Goal: Answer question/provide support: Share knowledge or assist other users

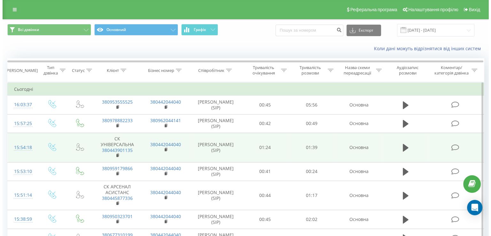
scroll to position [271, 0]
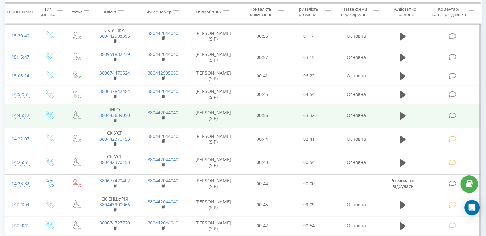
click at [452, 117] on icon at bounding box center [452, 115] width 8 height 7
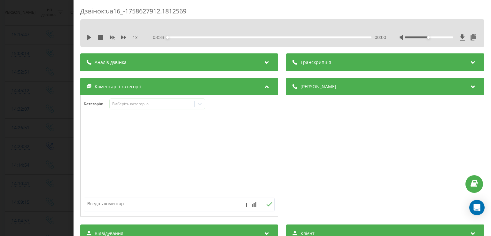
click at [89, 34] on div "1 x" at bounding box center [116, 37] width 58 height 6
click at [87, 38] on icon at bounding box center [89, 37] width 5 height 5
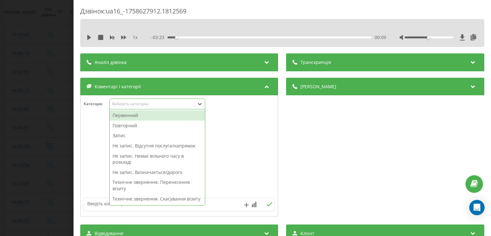
click at [198, 102] on icon at bounding box center [200, 104] width 6 height 6
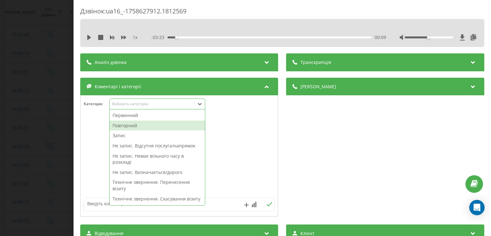
click at [144, 124] on div "Повторний" at bounding box center [157, 125] width 95 height 10
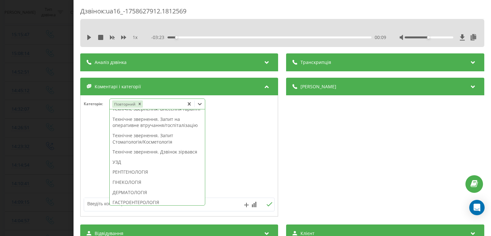
scroll to position [159, 0]
click at [145, 114] on div "Технічне звернення. Внесення гарантії" at bounding box center [157, 109] width 95 height 10
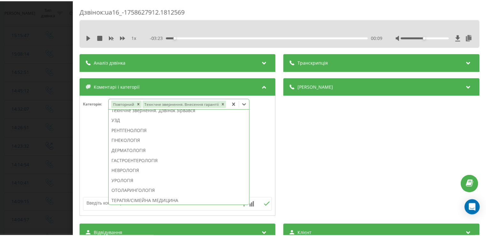
scroll to position [128, 0]
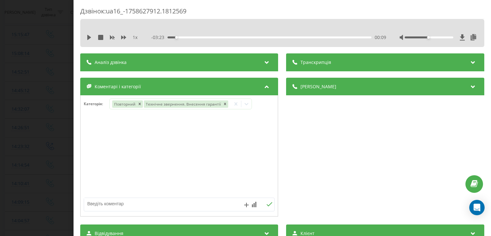
click at [92, 142] on div at bounding box center [179, 156] width 197 height 77
click at [62, 144] on div "Дзвінок : ua16_-1758627912.1812569 1 x - 03:23 00:09 00:09 Транскрипція Для AI-…" at bounding box center [245, 118] width 491 height 236
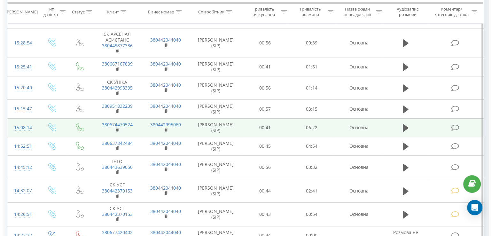
scroll to position [218, 0]
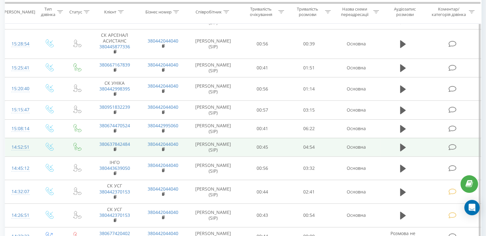
click at [455, 146] on icon at bounding box center [452, 147] width 8 height 7
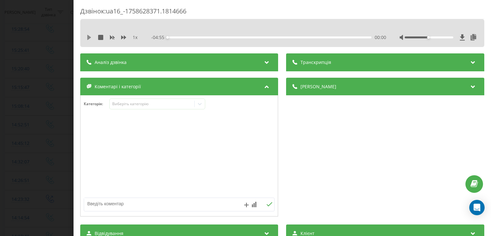
click at [89, 37] on icon at bounding box center [89, 37] width 4 height 5
click at [89, 37] on icon at bounding box center [89, 37] width 5 height 5
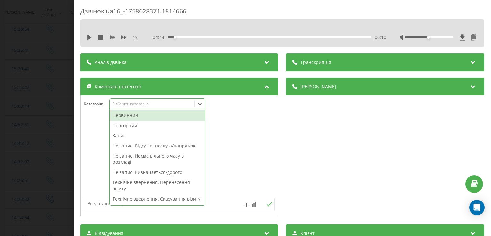
click at [198, 106] on icon at bounding box center [200, 104] width 6 height 6
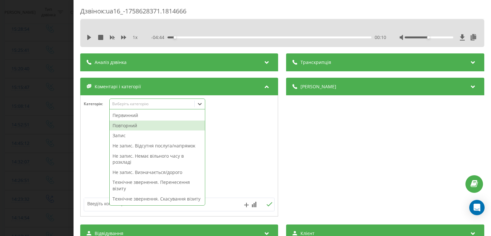
click at [149, 124] on div "Повторний" at bounding box center [157, 125] width 95 height 10
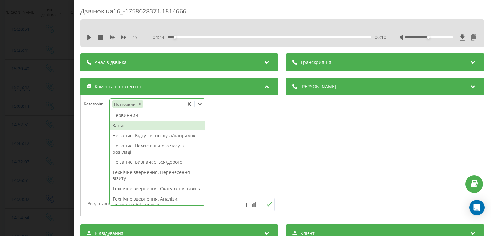
click at [149, 124] on div "Запис" at bounding box center [157, 125] width 95 height 10
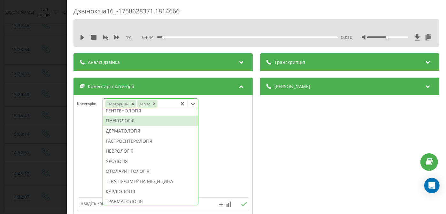
scroll to position [210, 0]
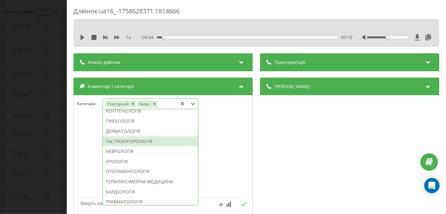
click at [125, 147] on div "ГАСТРОЕНТЕРОЛОГІЯ" at bounding box center [150, 141] width 95 height 10
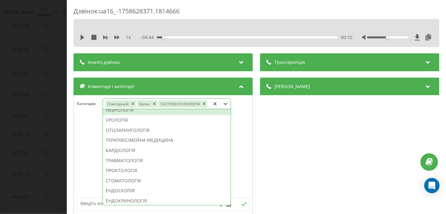
scroll to position [166, 0]
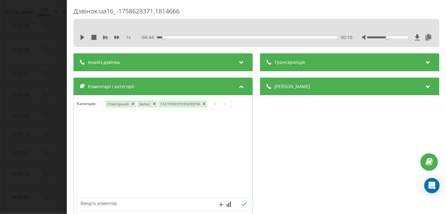
click at [93, 146] on div at bounding box center [163, 156] width 179 height 77
click at [52, 134] on div "Дзвінок : ua16_-1758628371.1814666 1 x - 04:44 00:10 00:10 Транскрипція Для AI-…" at bounding box center [223, 107] width 446 height 214
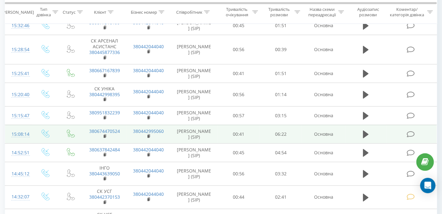
click at [412, 131] on icon at bounding box center [411, 134] width 8 height 7
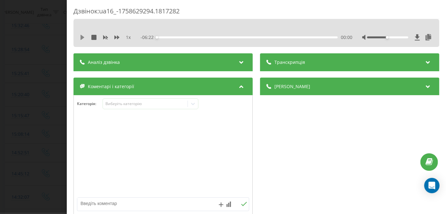
click at [82, 38] on icon at bounding box center [83, 37] width 4 height 5
click at [84, 38] on icon at bounding box center [83, 37] width 1 height 5
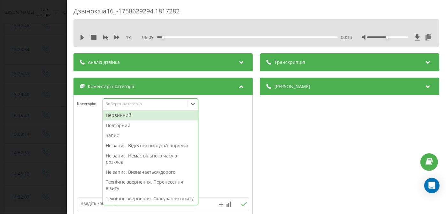
click at [198, 105] on div at bounding box center [193, 104] width 10 height 10
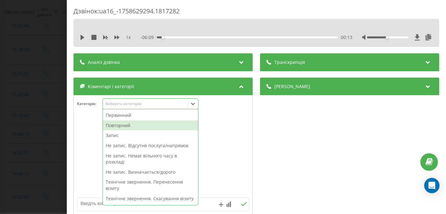
click at [141, 126] on div "Повторний" at bounding box center [150, 125] width 95 height 10
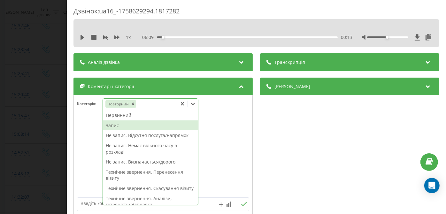
click at [116, 124] on div "Запис" at bounding box center [150, 125] width 95 height 10
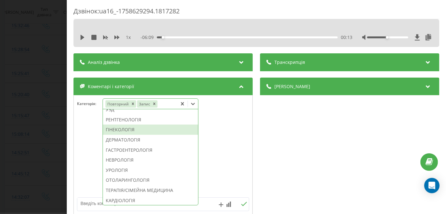
scroll to position [219, 0]
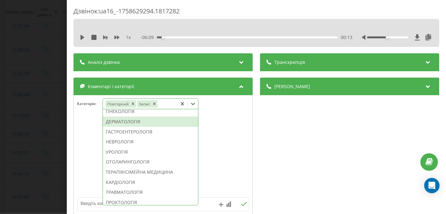
click at [141, 127] on div "ДЕРМАТОЛОГІЯ" at bounding box center [150, 122] width 95 height 10
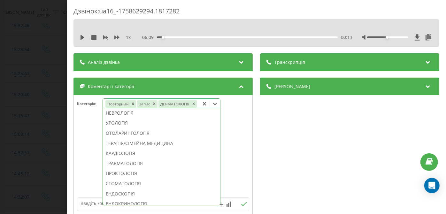
scroll to position [182, 0]
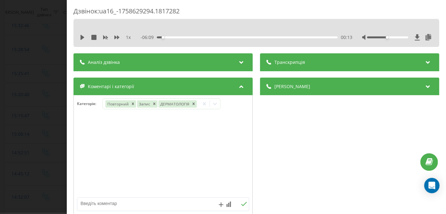
click at [78, 154] on div at bounding box center [163, 156] width 179 height 77
click at [47, 152] on div "Дзвінок : ua16_-1758629294.1817282 1 x - 06:09 00:13 00:13 Транскрипція Для AI-…" at bounding box center [223, 107] width 446 height 214
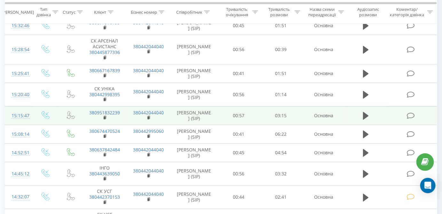
click at [410, 115] on icon at bounding box center [411, 116] width 8 height 7
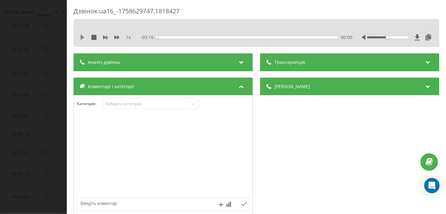
click at [81, 37] on icon at bounding box center [83, 37] width 4 height 5
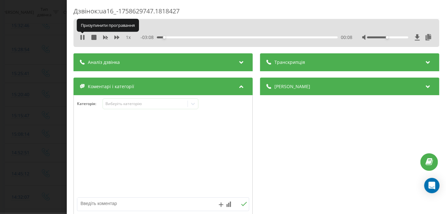
click at [81, 37] on icon at bounding box center [81, 37] width 1 height 5
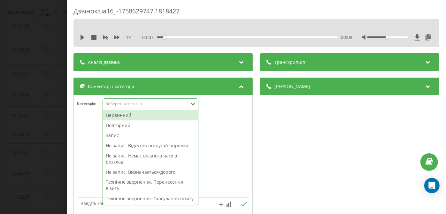
click at [193, 103] on icon at bounding box center [193, 104] width 6 height 6
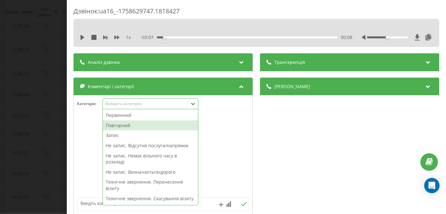
click at [137, 125] on div "Повторний" at bounding box center [150, 125] width 95 height 10
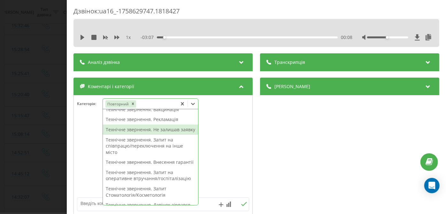
scroll to position [106, 0]
click at [150, 135] on div "Технічне звернення. Не залишав заявку" at bounding box center [150, 129] width 95 height 10
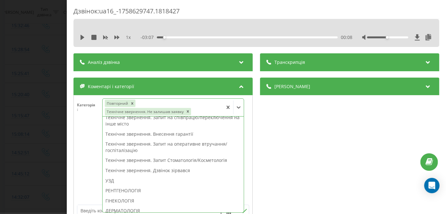
scroll to position [87, 0]
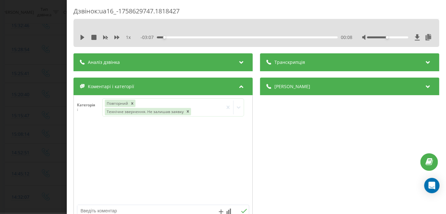
click at [87, 156] on div at bounding box center [163, 163] width 179 height 77
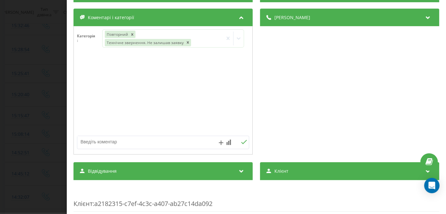
scroll to position [85, 0]
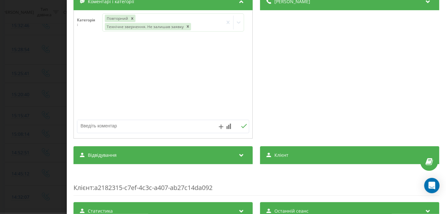
click at [130, 128] on textarea at bounding box center [145, 126] width 137 height 12
type textarea "пац записаний, уточнення"
click at [55, 91] on div "Дзвінок : ua16_-1758629747.1818427 1 x - 03:07 00:08 00:08 Транскрипція Для AI-…" at bounding box center [223, 107] width 446 height 214
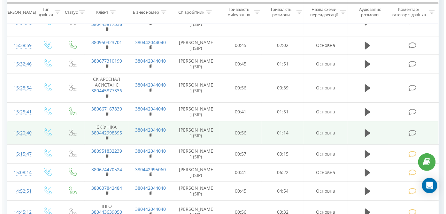
scroll to position [180, 0]
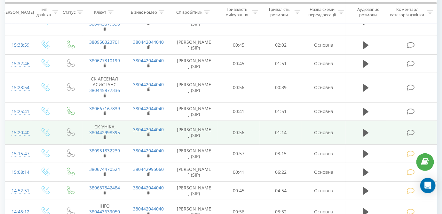
click at [411, 130] on icon at bounding box center [411, 132] width 8 height 7
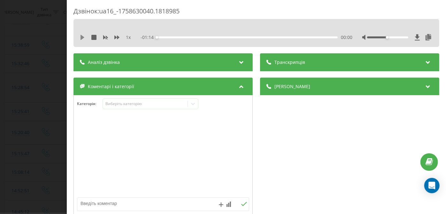
click at [81, 38] on icon at bounding box center [82, 37] width 5 height 5
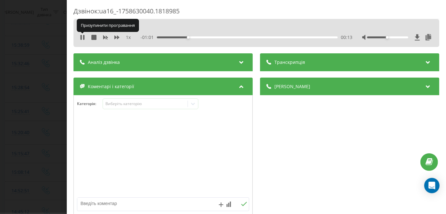
click at [81, 38] on icon at bounding box center [81, 37] width 1 height 5
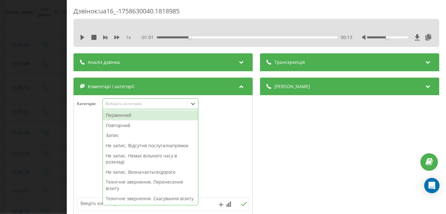
click at [196, 104] on icon at bounding box center [193, 104] width 6 height 6
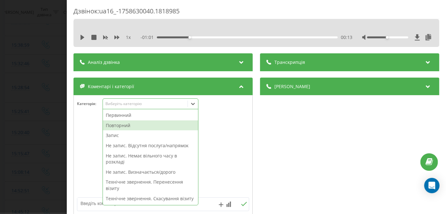
click at [147, 123] on div "Повторний" at bounding box center [150, 125] width 95 height 10
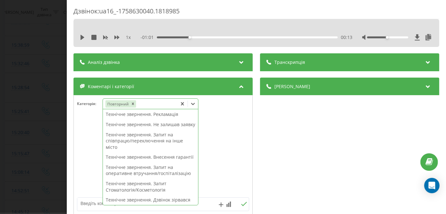
scroll to position [132, 0]
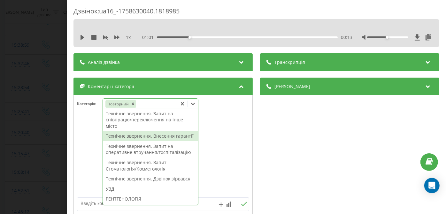
click at [133, 141] on div "Технічне звернення. Внесення гарантії" at bounding box center [150, 136] width 95 height 10
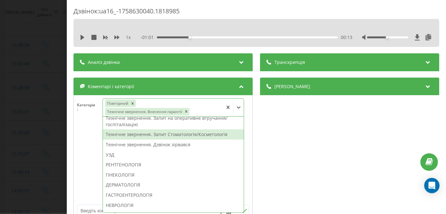
scroll to position [106, 0]
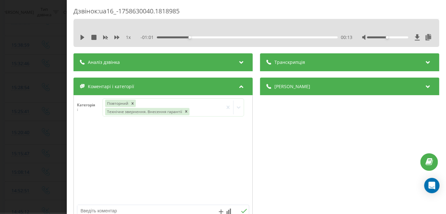
click at [81, 153] on div at bounding box center [163, 163] width 179 height 77
click at [34, 138] on div "Дзвінок : ua16_-1758630040.1818985 1 x - 01:01 00:13 00:13 Транскрипція Для AI-…" at bounding box center [223, 107] width 446 height 214
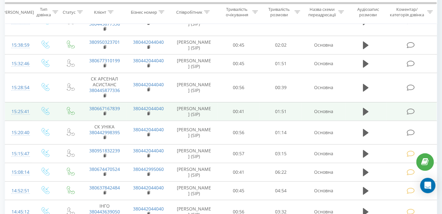
click at [408, 111] on icon at bounding box center [411, 111] width 8 height 7
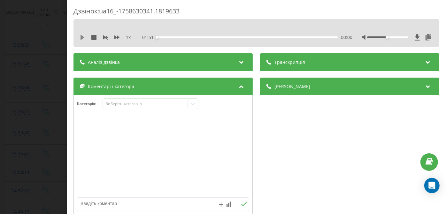
click at [81, 38] on icon at bounding box center [83, 37] width 4 height 5
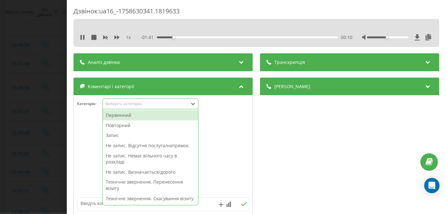
click at [192, 106] on icon at bounding box center [193, 104] width 6 height 6
click at [136, 124] on div "Повторний" at bounding box center [150, 125] width 95 height 10
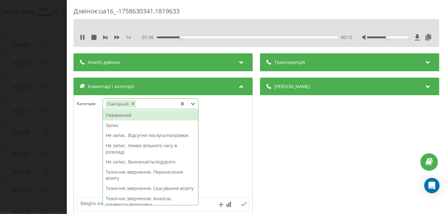
click at [113, 125] on div "Запис" at bounding box center [150, 125] width 95 height 10
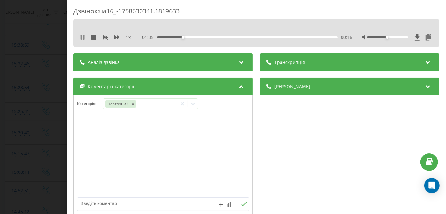
click at [82, 38] on icon at bounding box center [82, 37] width 5 height 5
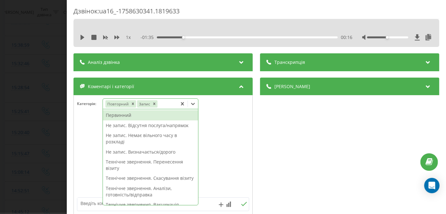
click at [193, 103] on icon at bounding box center [193, 104] width 6 height 6
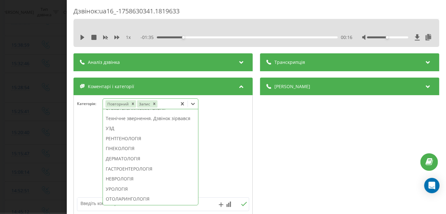
scroll to position [182, 0]
click at [124, 154] on div "ГІНЕКОЛОГІЯ" at bounding box center [150, 149] width 95 height 10
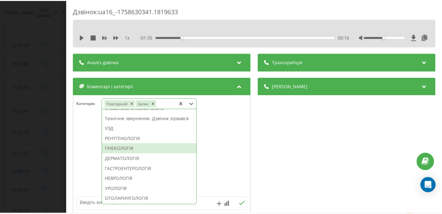
scroll to position [144, 0]
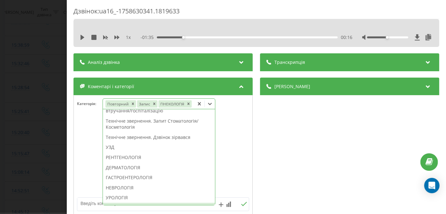
click at [95, 159] on div at bounding box center [163, 156] width 179 height 77
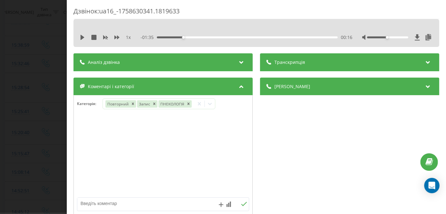
click at [55, 139] on div "Дзвінок : ua16_-1758630341.1819633 1 x - 01:35 00:16 00:16 Транскрипція Для AI-…" at bounding box center [223, 107] width 446 height 214
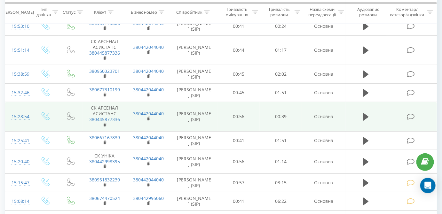
scroll to position [110, 0]
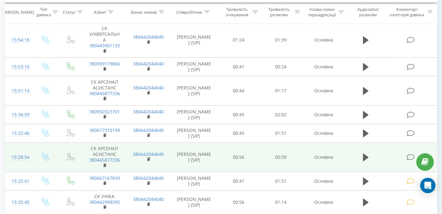
click at [409, 154] on icon at bounding box center [411, 157] width 8 height 7
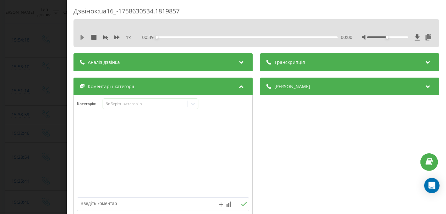
click at [83, 37] on icon at bounding box center [82, 37] width 5 height 5
click at [163, 37] on div "00:17" at bounding box center [247, 37] width 181 height 2
click at [82, 36] on icon at bounding box center [82, 37] width 5 height 5
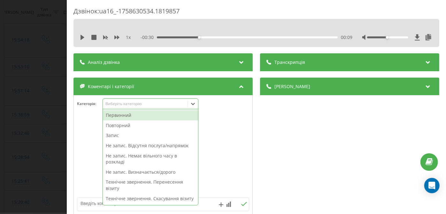
click at [191, 104] on icon at bounding box center [193, 104] width 6 height 6
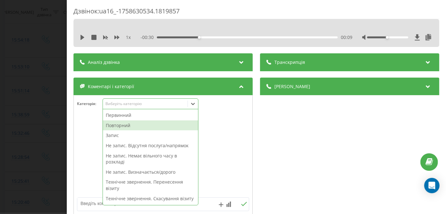
click at [151, 125] on div "Повторний" at bounding box center [150, 125] width 95 height 10
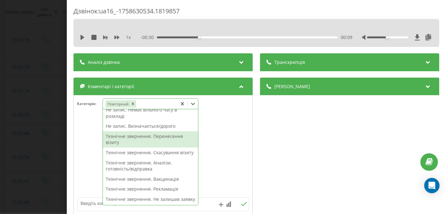
scroll to position [26, 0]
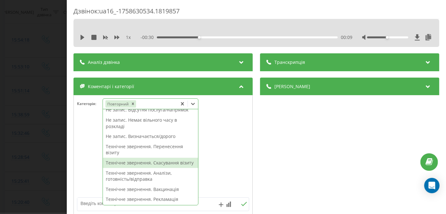
click at [158, 163] on div "Технічне звернення. Скасування візиту" at bounding box center [150, 163] width 95 height 10
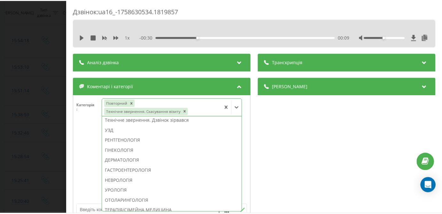
scroll to position [156, 0]
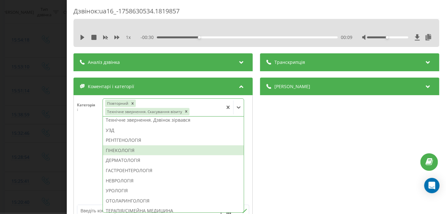
click at [92, 147] on div at bounding box center [163, 163] width 179 height 77
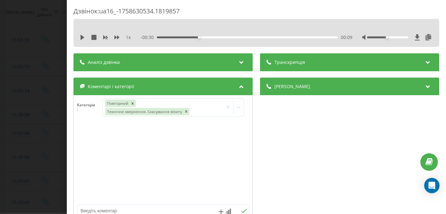
click at [51, 137] on div "Дзвінок : ua16_-1758630534.1819857 1 x - 00:30 00:09 00:09 Транскрипція Для AI-…" at bounding box center [223, 107] width 446 height 214
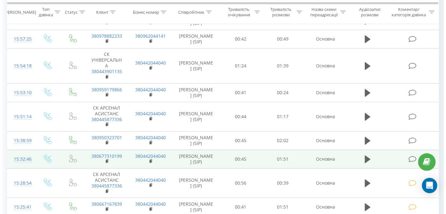
scroll to position [85, 0]
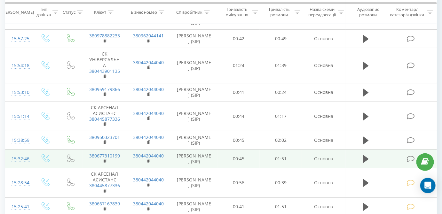
click at [409, 156] on icon at bounding box center [411, 159] width 8 height 7
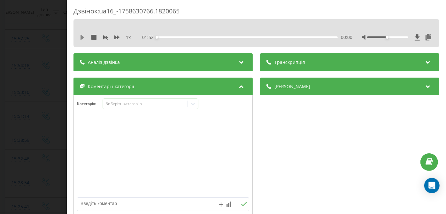
click at [83, 35] on icon at bounding box center [82, 37] width 5 height 5
click at [83, 37] on icon at bounding box center [82, 37] width 5 height 5
click at [195, 106] on icon at bounding box center [193, 104] width 6 height 6
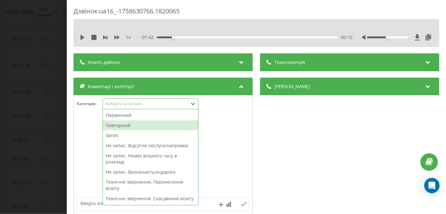
click at [132, 125] on div "Повторний" at bounding box center [150, 125] width 95 height 10
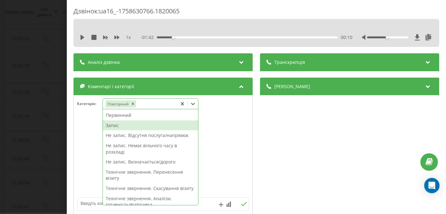
click at [127, 126] on div "Запис" at bounding box center [150, 125] width 95 height 10
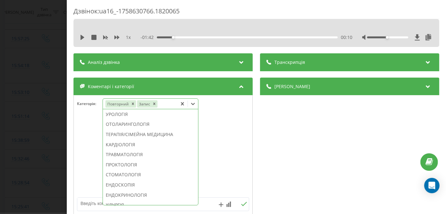
scroll to position [257, 0]
click at [149, 139] on div "ТЕРАПІЯ/СІМЕЙНА МЕДИЦИНА" at bounding box center [150, 134] width 95 height 10
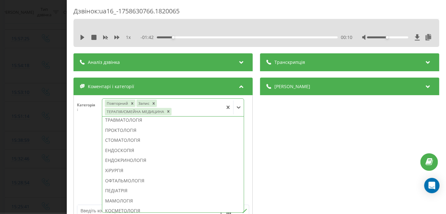
scroll to position [207, 0]
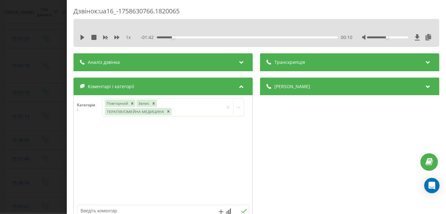
click at [80, 145] on div at bounding box center [163, 163] width 179 height 77
click at [42, 141] on div "Дзвінок : ua16_-1758630766.1820065 1 x - 01:42 00:10 00:10 Транскрипція Для AI-…" at bounding box center [223, 107] width 446 height 214
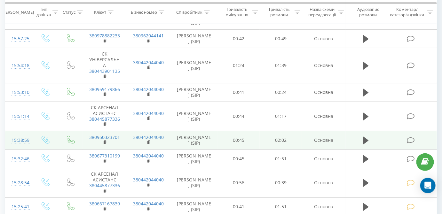
click at [408, 141] on icon at bounding box center [411, 140] width 8 height 7
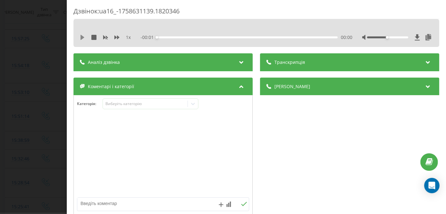
click at [82, 37] on icon at bounding box center [83, 37] width 4 height 5
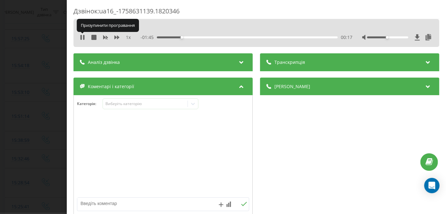
click at [82, 37] on icon at bounding box center [82, 37] width 5 height 5
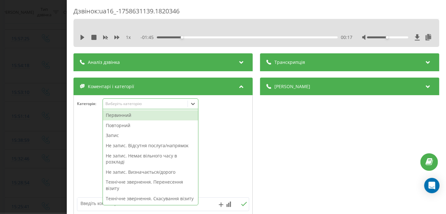
click at [192, 103] on icon at bounding box center [193, 104] width 6 height 6
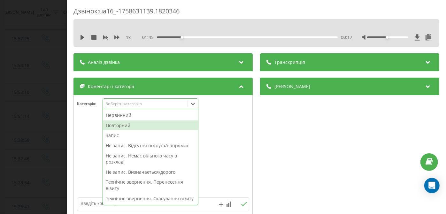
click at [137, 124] on div "Повторний" at bounding box center [150, 125] width 95 height 10
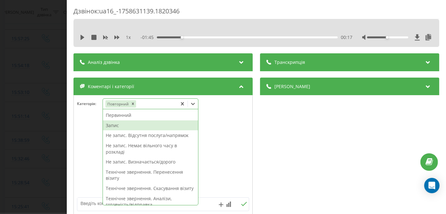
click at [132, 125] on div "Запис" at bounding box center [150, 125] width 95 height 10
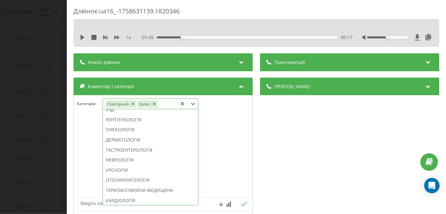
scroll to position [223, 0]
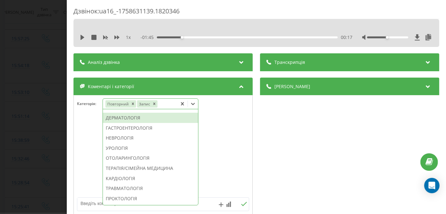
click at [135, 123] on div "ДЕРМАТОЛОГІЯ" at bounding box center [150, 118] width 95 height 10
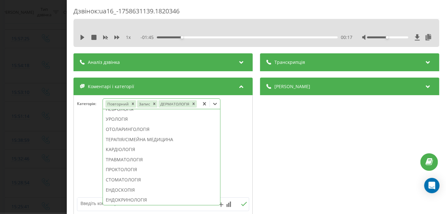
scroll to position [186, 0]
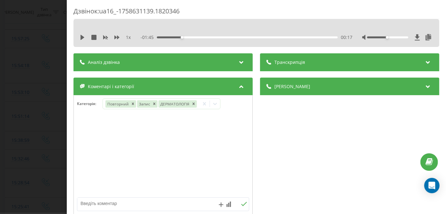
click at [92, 136] on div at bounding box center [163, 156] width 179 height 77
click at [58, 130] on div "Дзвінок : ua16_-1758631139.1820346 1 x - 01:45 00:17 00:17 Транскрипція Для AI-…" at bounding box center [223, 107] width 446 height 214
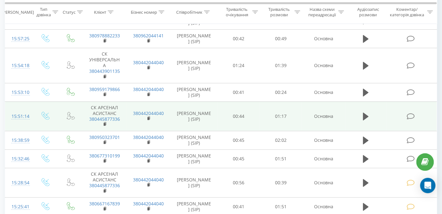
click at [412, 117] on icon at bounding box center [411, 116] width 8 height 7
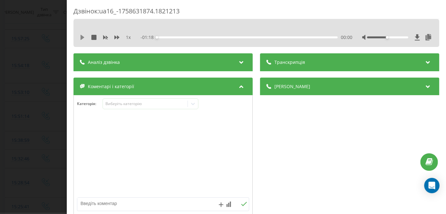
click at [82, 39] on icon at bounding box center [83, 37] width 4 height 5
click at [196, 103] on icon at bounding box center [193, 104] width 6 height 6
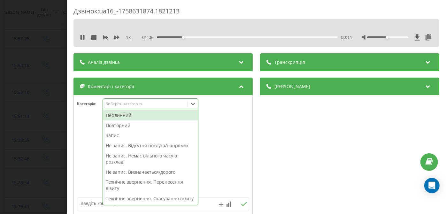
click at [129, 113] on div "Первинний" at bounding box center [150, 115] width 95 height 10
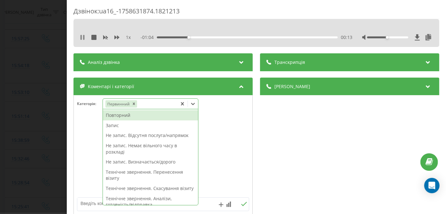
click at [83, 39] on icon at bounding box center [83, 37] width 1 height 5
click at [194, 104] on icon at bounding box center [193, 104] width 4 height 2
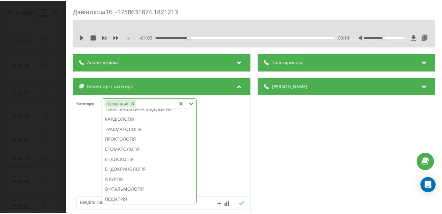
scroll to position [294, 0]
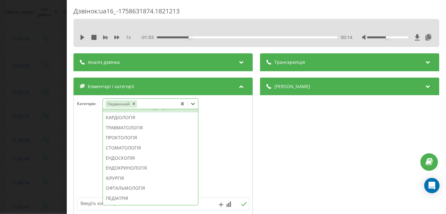
click at [148, 113] on div "ТЕРАПІЯ/СІМЕЙНА МЕДИЦИНА" at bounding box center [150, 108] width 95 height 10
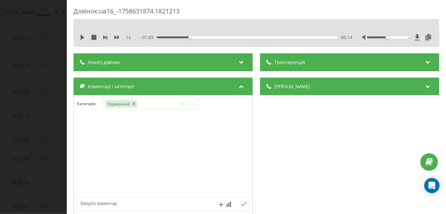
click at [83, 156] on div at bounding box center [163, 156] width 179 height 77
click at [127, 208] on textarea at bounding box center [145, 204] width 137 height 12
type textarea "немає в графіку лікаря 24.09"
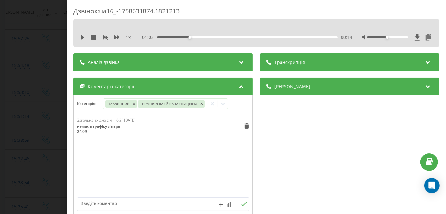
click at [48, 139] on div "Дзвінок : ua16_-1758631874.1821213 1 x - 01:03 00:14 00:14 Транскрипція Для AI-…" at bounding box center [223, 107] width 446 height 214
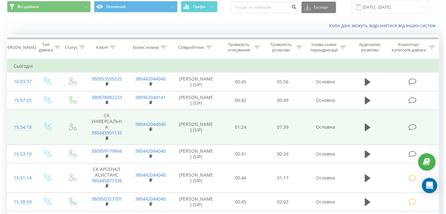
scroll to position [23, 0]
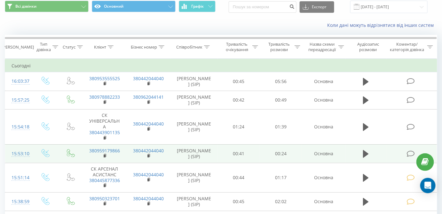
click at [409, 153] on icon at bounding box center [411, 154] width 8 height 7
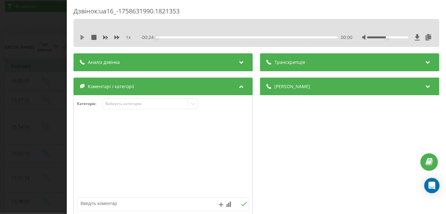
click at [83, 37] on icon at bounding box center [83, 37] width 4 height 5
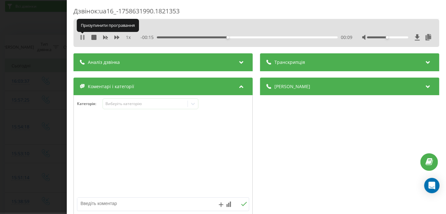
click at [83, 37] on icon at bounding box center [82, 37] width 5 height 5
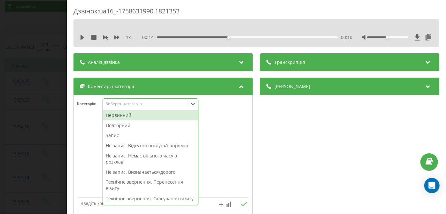
click at [196, 104] on icon at bounding box center [193, 104] width 6 height 6
click at [122, 116] on div "Первинний" at bounding box center [150, 115] width 95 height 10
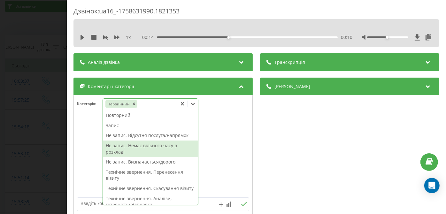
click at [147, 153] on div "Не запис. Немає вільного часу в розкладі" at bounding box center [150, 149] width 95 height 16
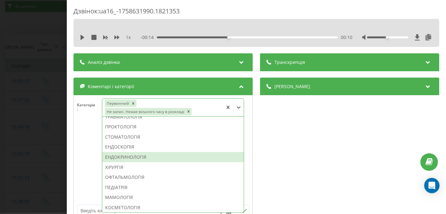
scroll to position [271, 0]
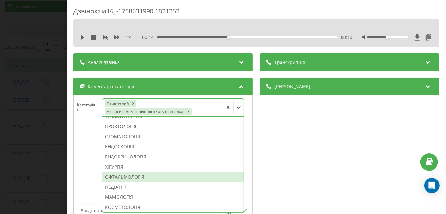
click at [123, 177] on div "ОФТАЛЬМОЛОГІЯ" at bounding box center [173, 177] width 141 height 10
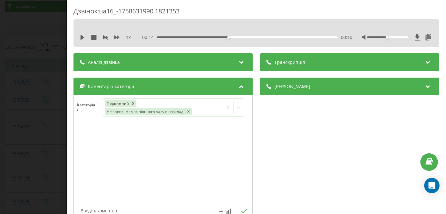
click at [79, 177] on div at bounding box center [163, 163] width 179 height 77
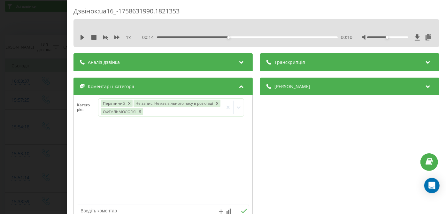
click at [103, 211] on textarea at bounding box center [145, 211] width 137 height 12
type textarea "сьогодні"
click at [53, 124] on div "Дзвінок : ua16_-1758631990.1821353 1 x - 00:14 00:10 00:10 Транскрипція Для AI-…" at bounding box center [223, 107] width 446 height 214
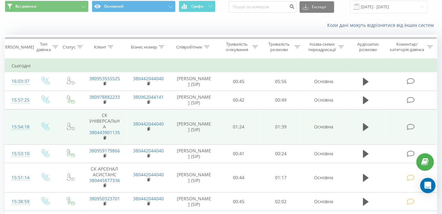
click at [410, 127] on icon at bounding box center [411, 127] width 8 height 7
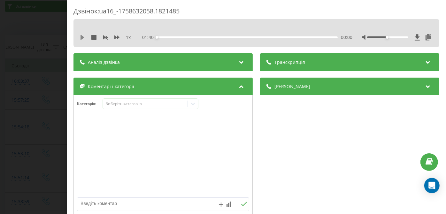
click at [82, 37] on icon at bounding box center [83, 37] width 4 height 5
click at [82, 37] on icon at bounding box center [82, 37] width 5 height 5
click at [192, 105] on icon at bounding box center [193, 104] width 6 height 6
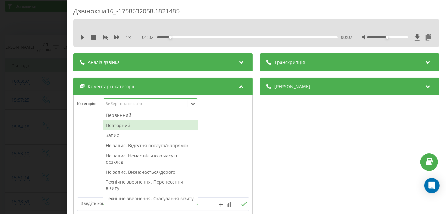
click at [127, 125] on div "Повторний" at bounding box center [150, 125] width 95 height 10
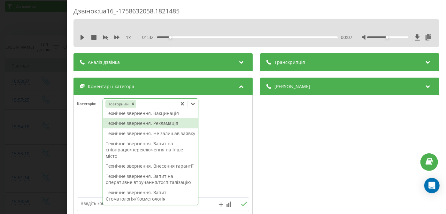
scroll to position [103, 0]
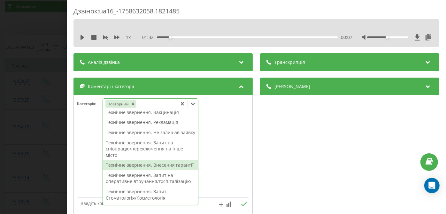
click at [143, 170] on div "Технічне звернення. Внесення гарантії" at bounding box center [150, 165] width 95 height 10
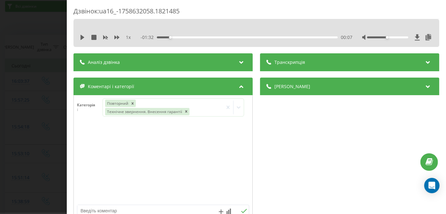
click at [85, 172] on div at bounding box center [163, 163] width 179 height 77
click at [53, 157] on div "Дзвінок : ua16_-1758632058.1821485 1 x - 01:32 00:07 00:07 Транскрипція Для AI-…" at bounding box center [223, 107] width 446 height 214
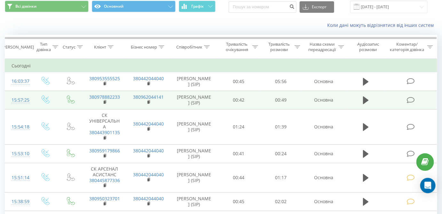
click at [410, 97] on icon at bounding box center [411, 100] width 8 height 7
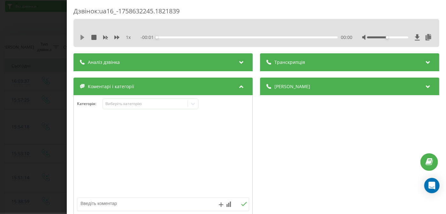
click at [83, 39] on icon at bounding box center [82, 37] width 5 height 5
click at [82, 35] on icon at bounding box center [82, 37] width 5 height 5
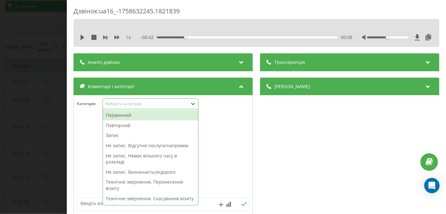
click at [198, 106] on div at bounding box center [193, 104] width 10 height 10
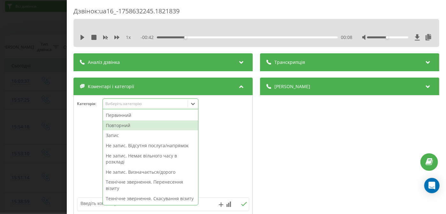
click at [152, 124] on div "Повторний" at bounding box center [150, 125] width 95 height 10
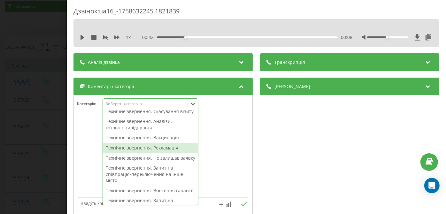
scroll to position [77, 0]
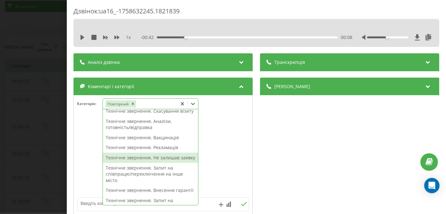
click at [133, 163] on div "Технічне звернення. Не залишав заявку" at bounding box center [150, 158] width 95 height 10
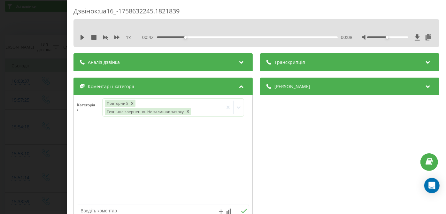
click at [86, 170] on div at bounding box center [163, 163] width 179 height 77
click at [123, 211] on textarea at bounding box center [145, 211] width 137 height 12
type textarea "запіз, пац записаний"
click at [35, 154] on div "Дзвінок : ua16_-1758632245.1821839 1 x - 00:42 00:08 00:08 Транскрипція Для AI-…" at bounding box center [223, 107] width 446 height 214
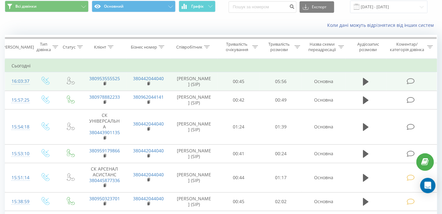
click at [411, 81] on icon at bounding box center [411, 81] width 8 height 7
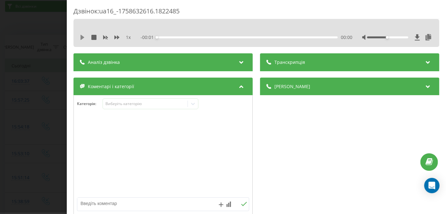
click at [83, 37] on icon at bounding box center [83, 37] width 4 height 5
click at [164, 38] on div "00:00" at bounding box center [247, 37] width 181 height 2
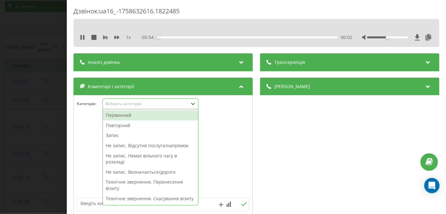
click at [195, 107] on icon at bounding box center [193, 104] width 6 height 6
click at [126, 125] on div "Повторний" at bounding box center [150, 125] width 95 height 10
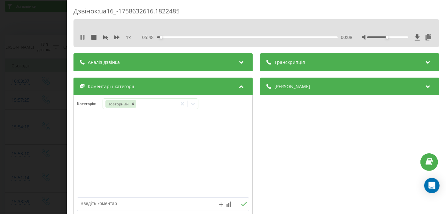
click at [83, 38] on icon at bounding box center [82, 37] width 5 height 5
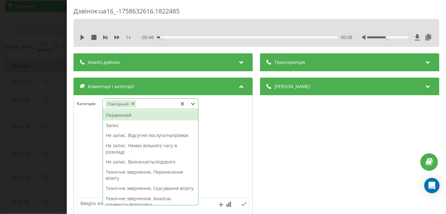
click at [191, 104] on icon at bounding box center [193, 104] width 6 height 6
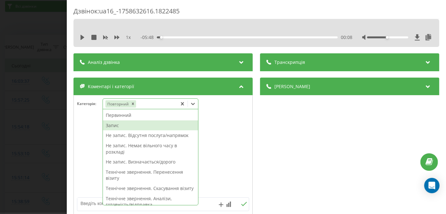
click at [116, 129] on div "Запис" at bounding box center [150, 125] width 95 height 10
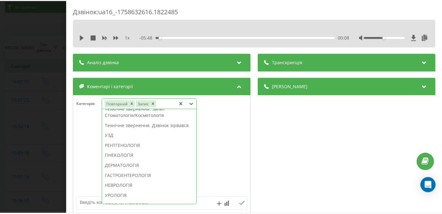
scroll to position [174, 0]
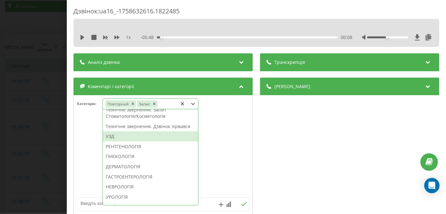
click at [118, 142] on div "УЗД" at bounding box center [150, 136] width 95 height 10
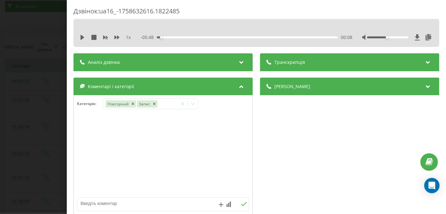
click at [80, 147] on div at bounding box center [163, 156] width 179 height 77
click at [36, 122] on div "Дзвінок : ua16_-1758632616.1822485 1 x - 05:48 00:08 00:08 Транскрипція Для AI-…" at bounding box center [223, 107] width 446 height 214
